Goal: Task Accomplishment & Management: Manage account settings

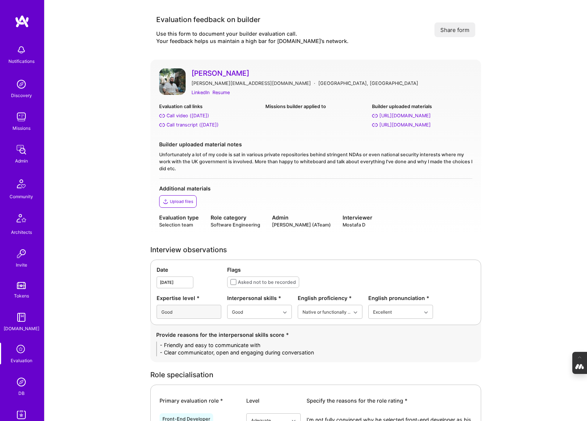
click at [20, 380] on img at bounding box center [21, 382] width 15 height 15
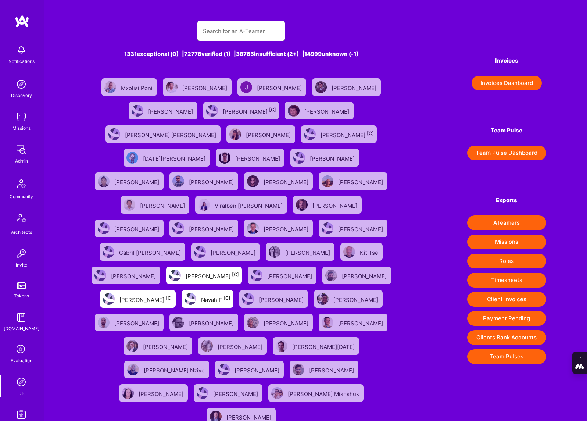
click at [212, 31] on input "text" at bounding box center [241, 31] width 77 height 19
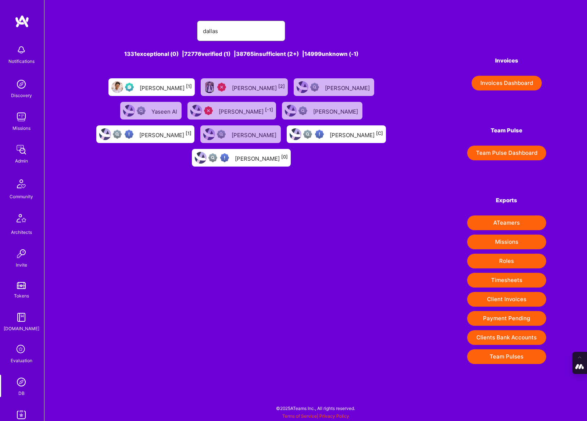
type input "dallas"
click at [140, 83] on div "[PERSON_NAME] [1]" at bounding box center [166, 87] width 52 height 10
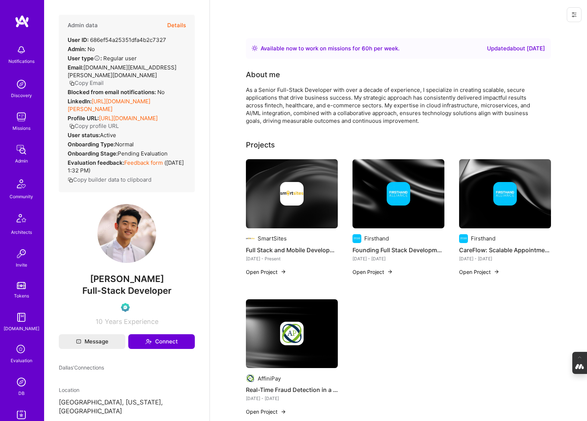
click at [181, 24] on button "Details" at bounding box center [176, 25] width 19 height 21
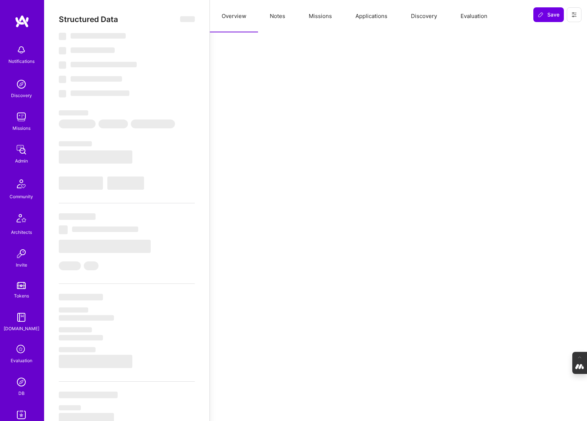
select select "Right Now"
select select "Verified"
select select "US"
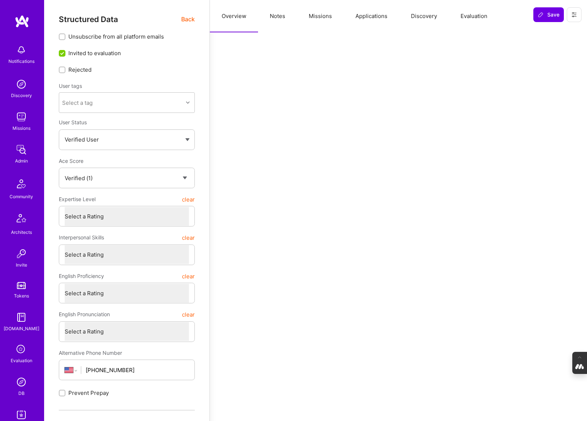
click at [471, 14] on button "Evaluation" at bounding box center [474, 16] width 50 height 32
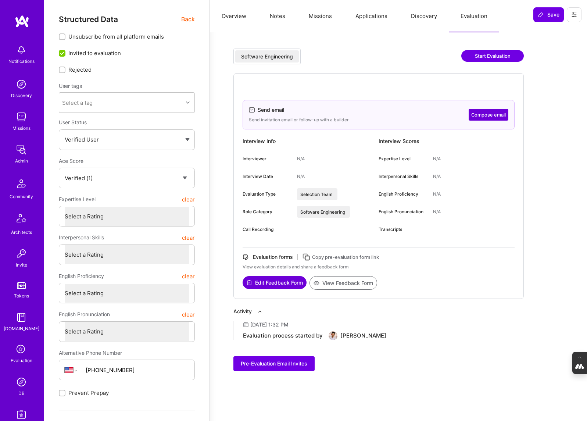
click at [373, 19] on button "Applications" at bounding box center [372, 16] width 56 height 32
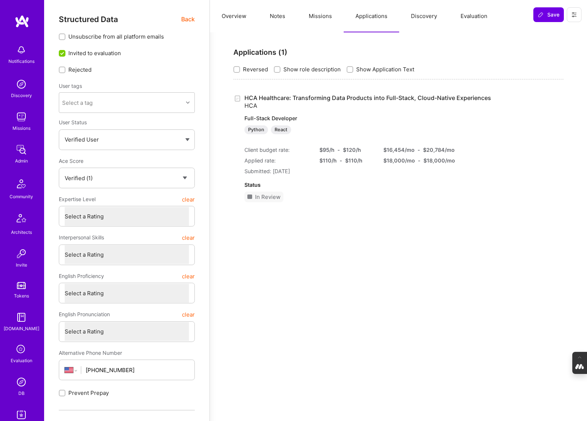
click at [469, 17] on button "Evaluation" at bounding box center [474, 16] width 50 height 32
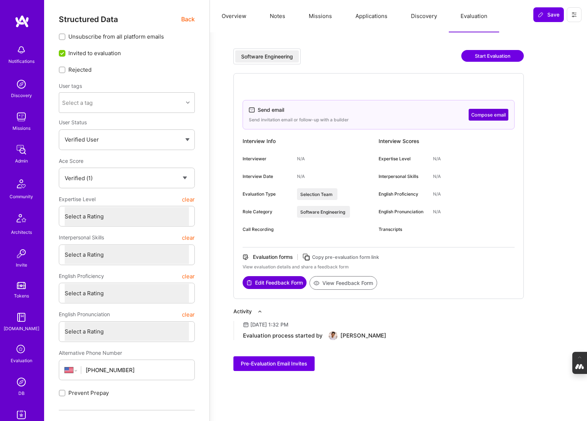
click at [308, 258] on icon at bounding box center [306, 257] width 8 height 8
click at [376, 14] on button "Applications" at bounding box center [372, 16] width 56 height 32
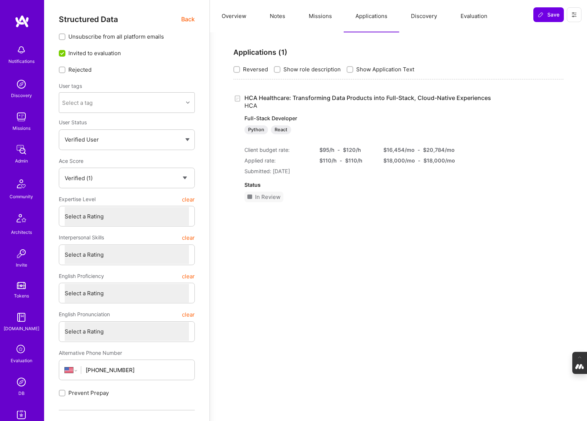
click at [228, 18] on button "Overview" at bounding box center [234, 16] width 48 height 32
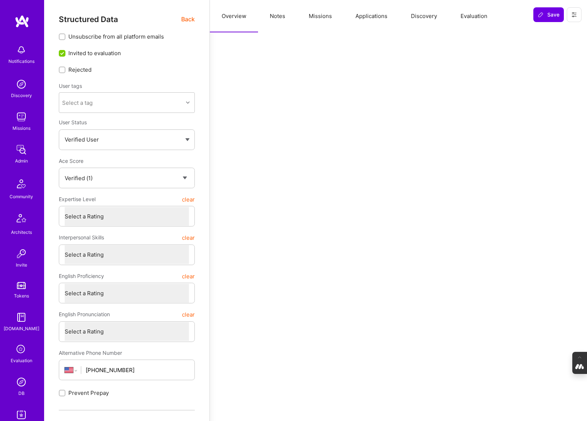
click at [187, 19] on span "Back" at bounding box center [188, 19] width 14 height 9
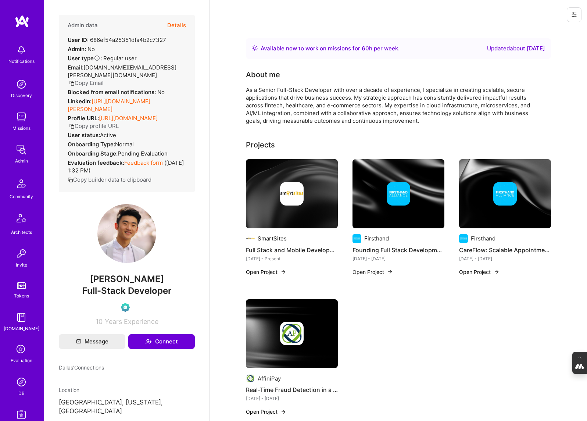
click at [18, 380] on img at bounding box center [21, 382] width 15 height 15
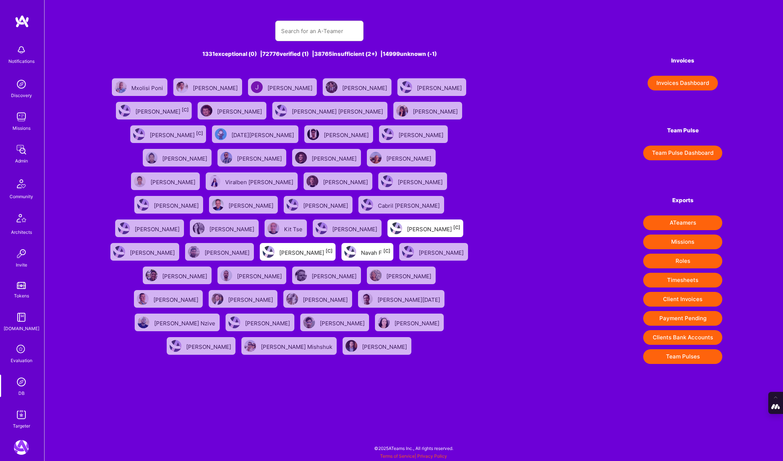
scroll to position [134, 0]
click at [20, 421] on img at bounding box center [21, 439] width 15 height 15
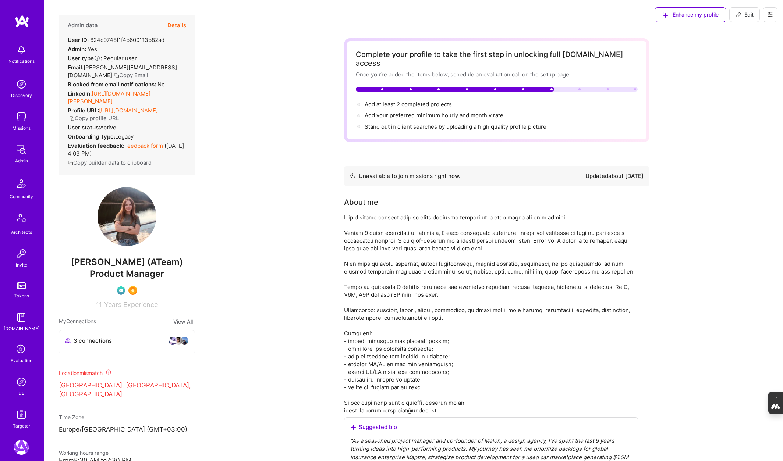
click at [587, 12] on icon at bounding box center [770, 15] width 6 height 6
click at [17, 391] on link "DB" at bounding box center [22, 386] width 46 height 22
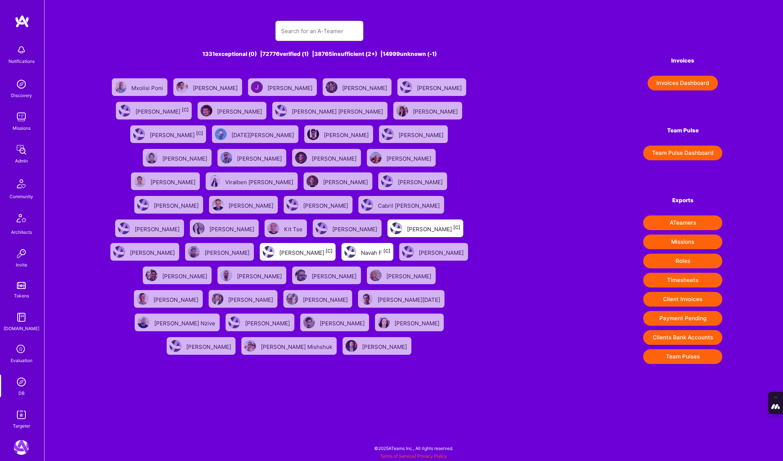
click at [323, 34] on input "text" at bounding box center [319, 31] width 77 height 19
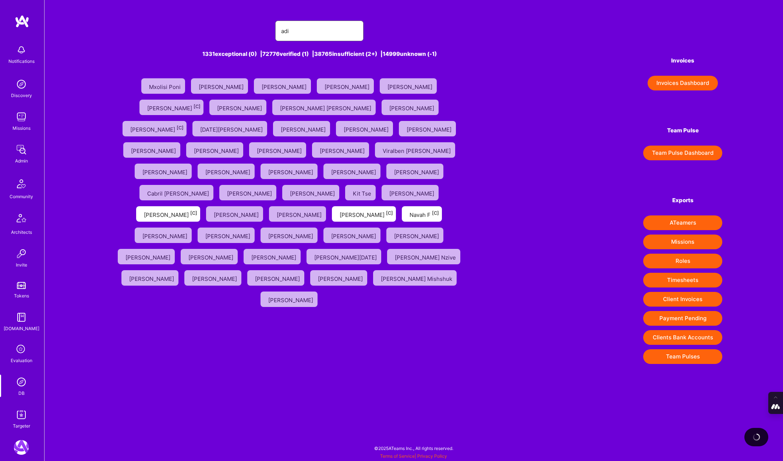
type input "[PERSON_NAME]"
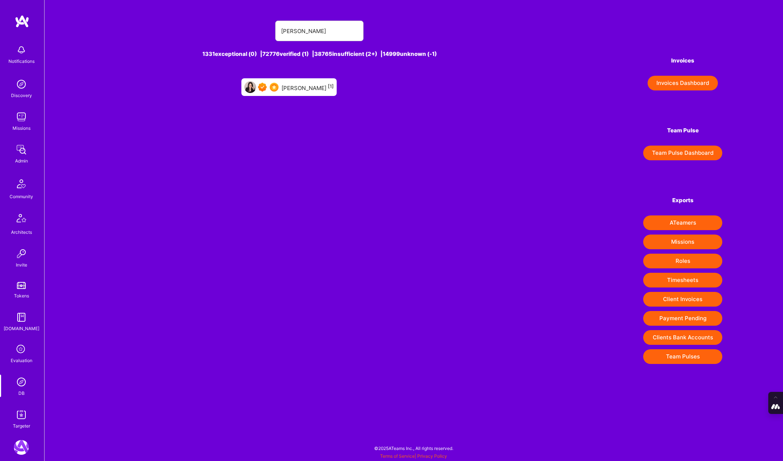
click at [304, 79] on div "[PERSON_NAME] [1]" at bounding box center [288, 87] width 95 height 18
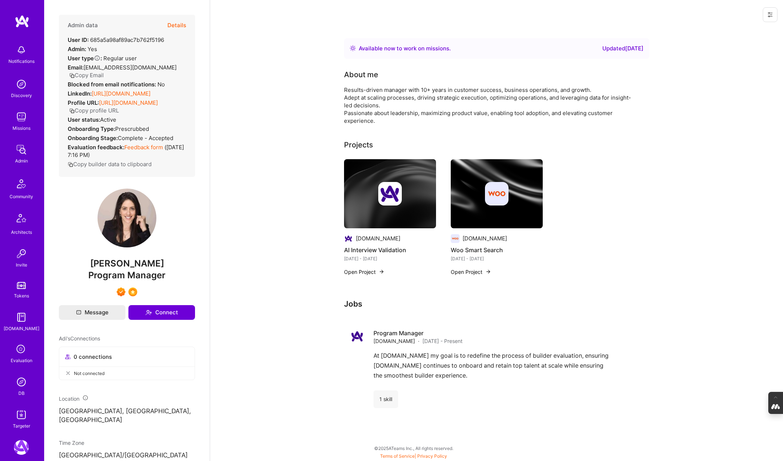
click at [175, 25] on button "Details" at bounding box center [176, 25] width 19 height 21
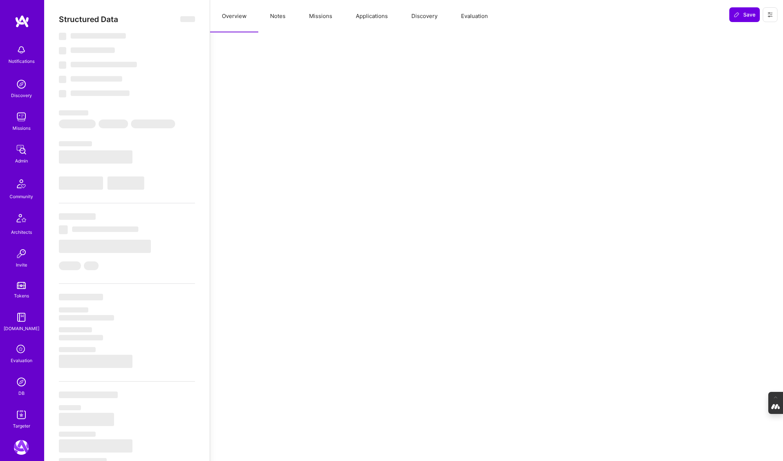
type textarea "x"
select select "Right Now"
select select "7"
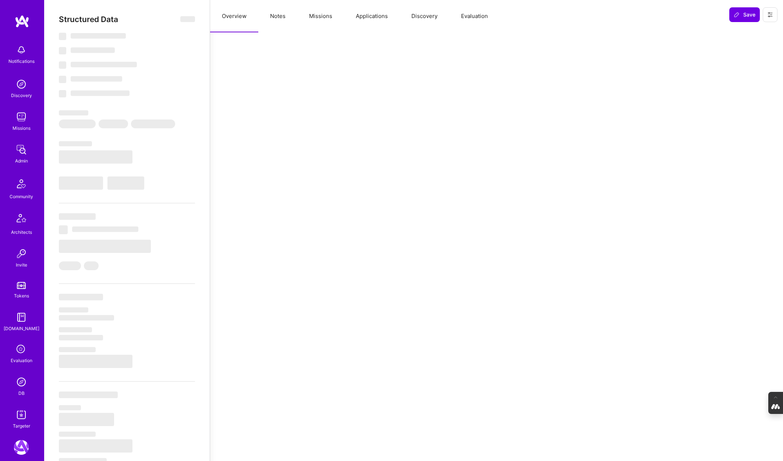
select select "7"
select select "US"
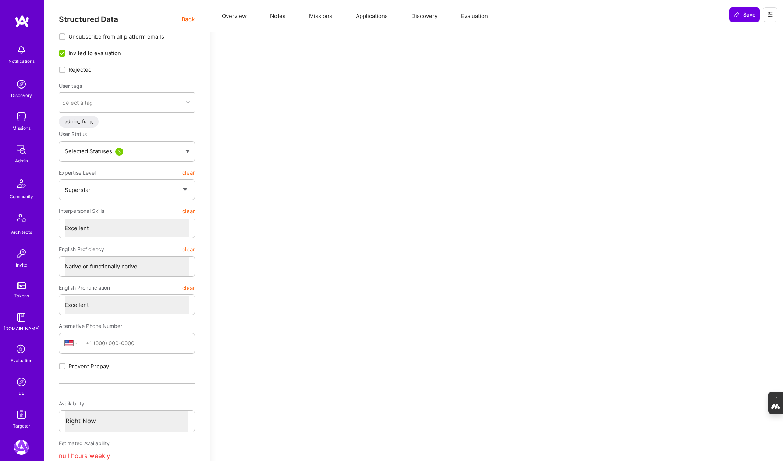
click at [173, 148] on div "Selected Statuses 3" at bounding box center [124, 152] width 118 height 8
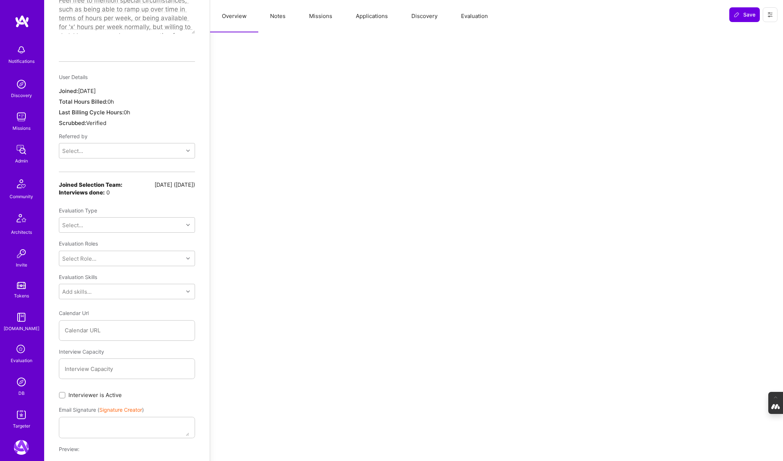
scroll to position [522, 0]
click at [164, 217] on div "Select..." at bounding box center [121, 224] width 124 height 15
click at [110, 250] on div "Internal Non-technical" at bounding box center [127, 257] width 136 height 14
click at [162, 251] on div "Select Role..." at bounding box center [121, 258] width 124 height 15
type input "operatio"
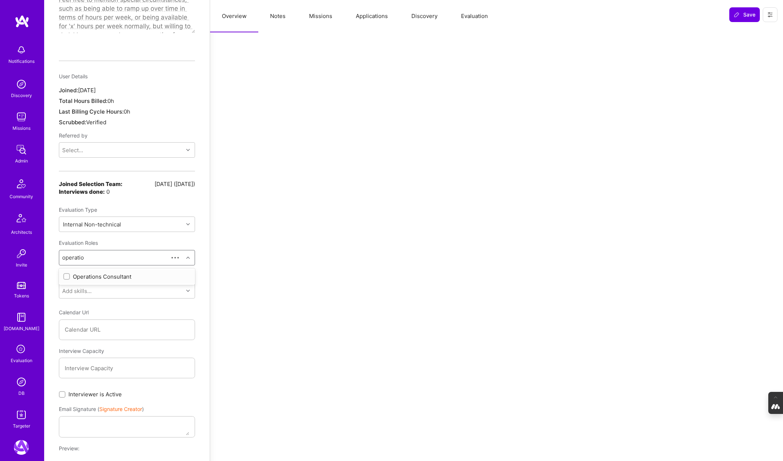
click at [67, 274] on input "checkbox" at bounding box center [67, 276] width 5 height 5
checkbox input "false"
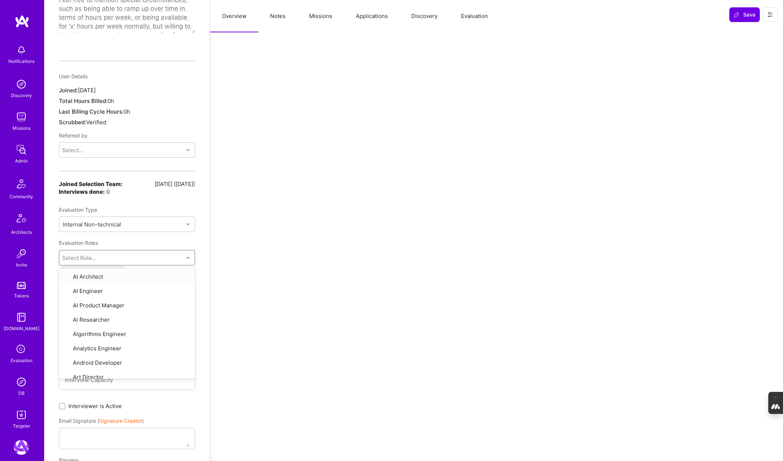
click at [196, 242] on div "Structured Data Back Unsubscribe from all platform emails Invited to evaluation…" at bounding box center [127, 343] width 166 height 1731
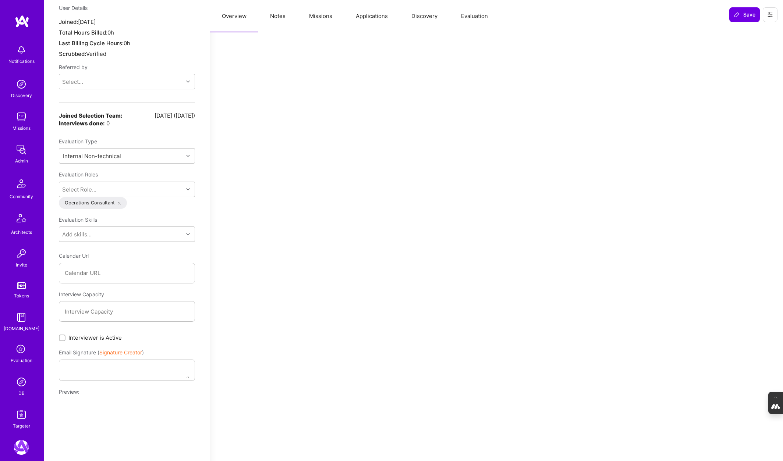
scroll to position [591, 0]
click at [63, 335] on input "Interviewer is Active" at bounding box center [62, 337] width 5 height 5
checkbox input "true"
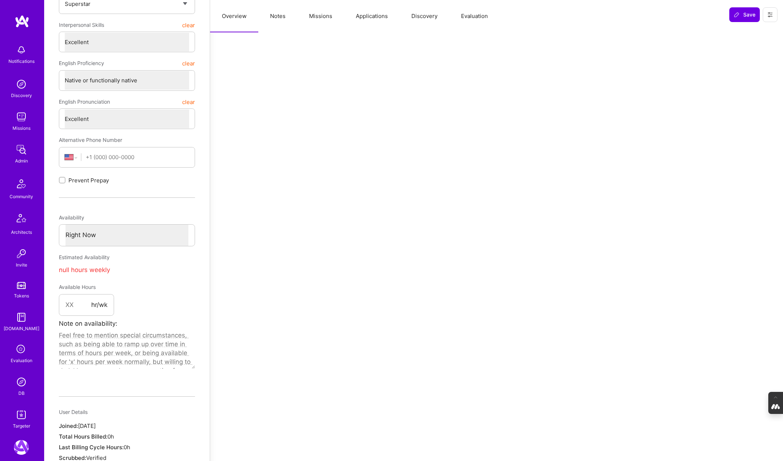
scroll to position [0, 0]
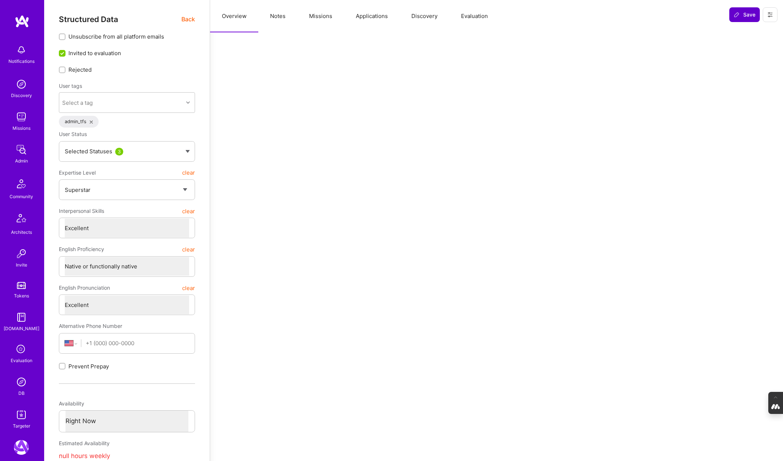
click at [587, 15] on span "Save" at bounding box center [745, 14] width 22 height 7
